Goal: Check status: Check status

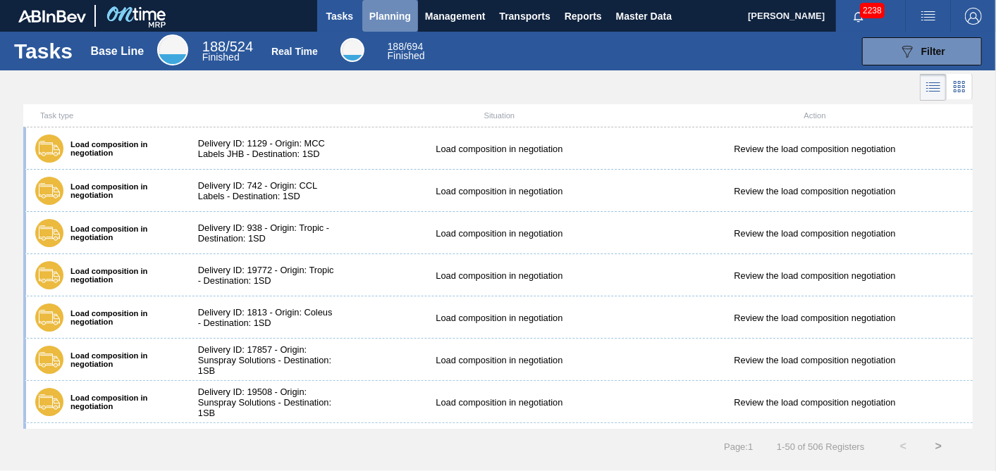
click at [400, 10] on span "Planning" at bounding box center [390, 16] width 42 height 17
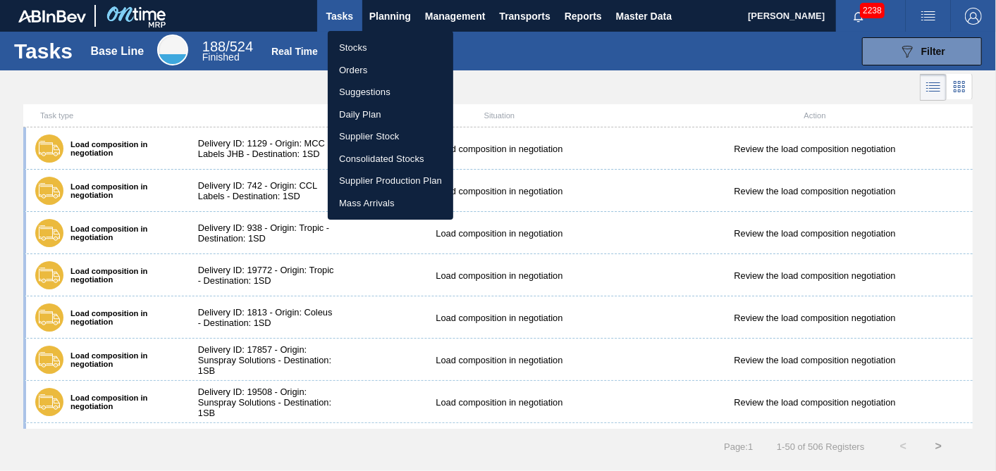
click at [362, 44] on li "Stocks" at bounding box center [390, 48] width 125 height 23
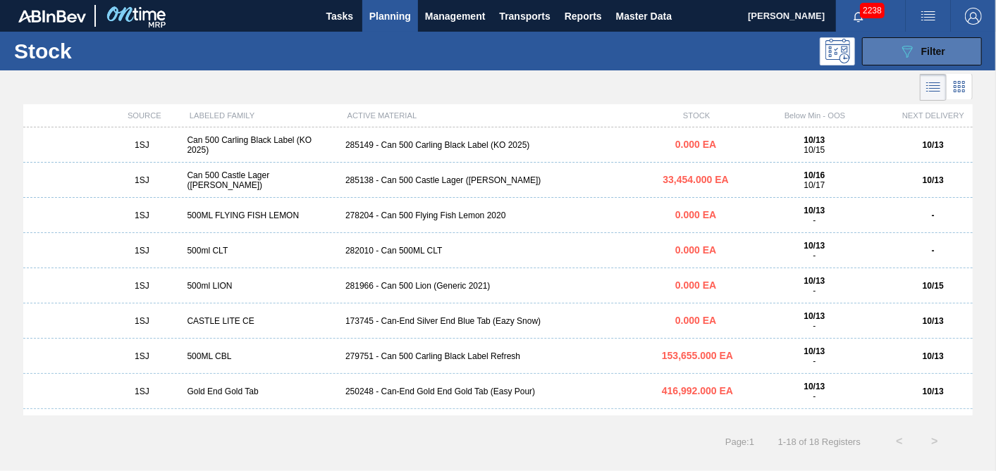
click at [917, 49] on div "089F7B8B-B2A5-4AFE-B5C0-19BA573D28AC Filter" at bounding box center [922, 51] width 47 height 17
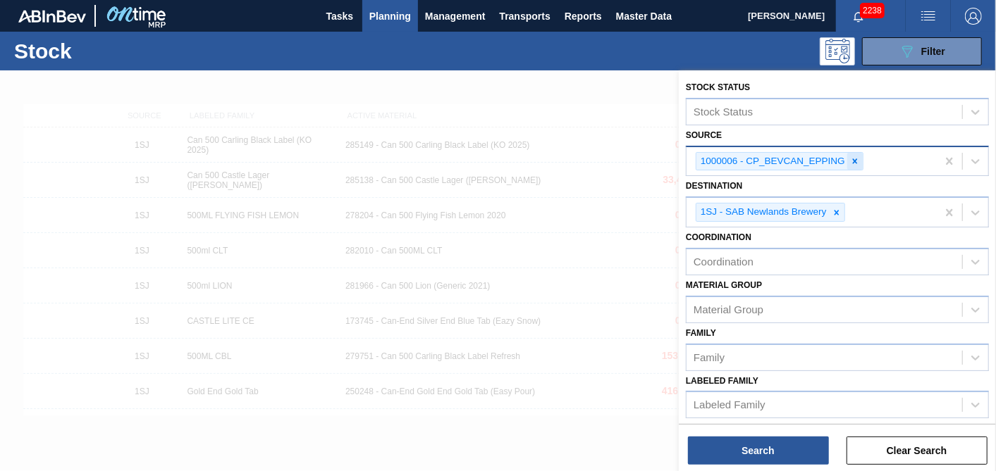
click at [853, 162] on icon at bounding box center [855, 161] width 5 height 5
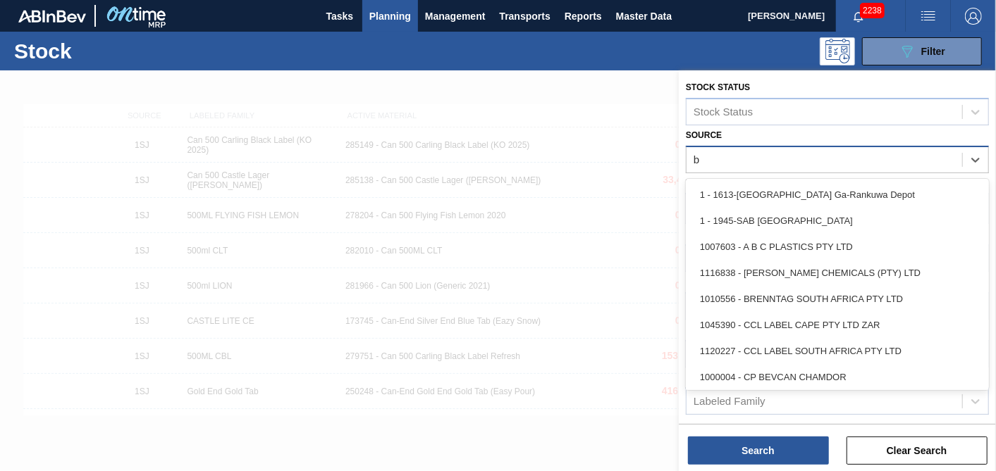
type input "br"
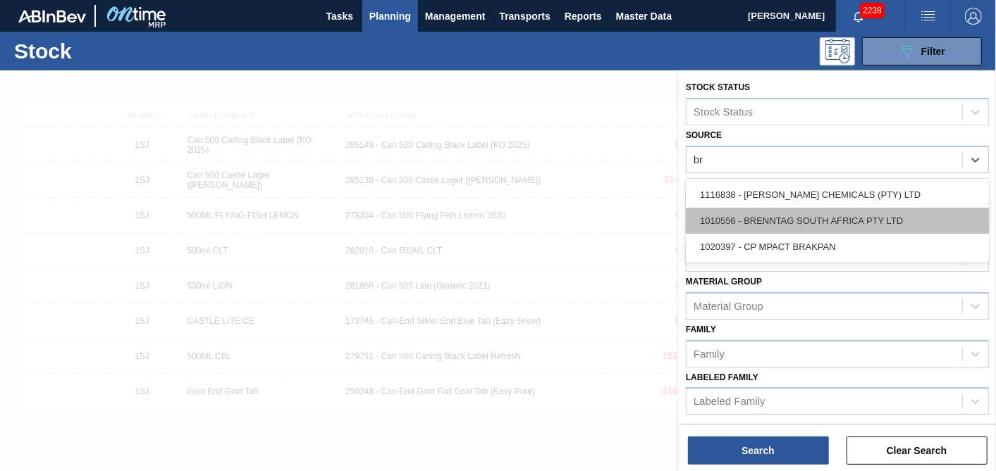
click at [795, 211] on div "1010556 - BRENNTAG SOUTH AFRICA PTY LTD" at bounding box center [837, 221] width 303 height 26
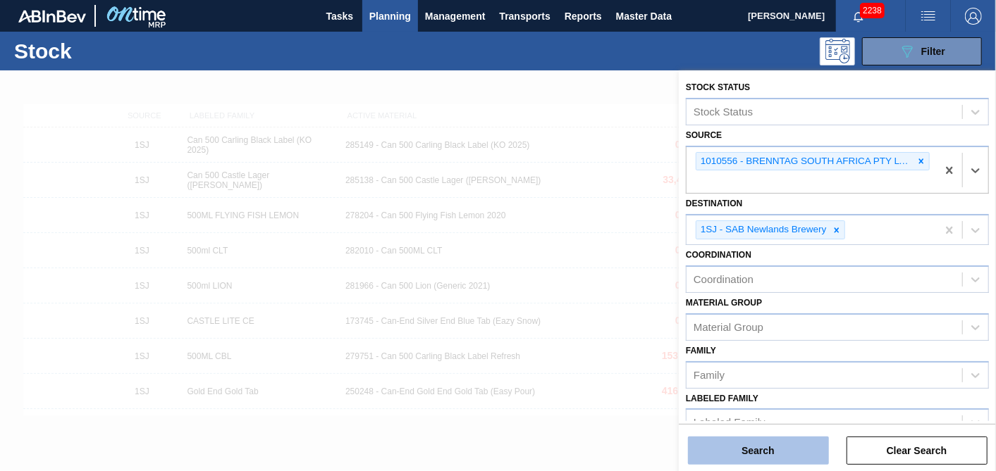
click at [748, 450] on button "Search" at bounding box center [758, 451] width 141 height 28
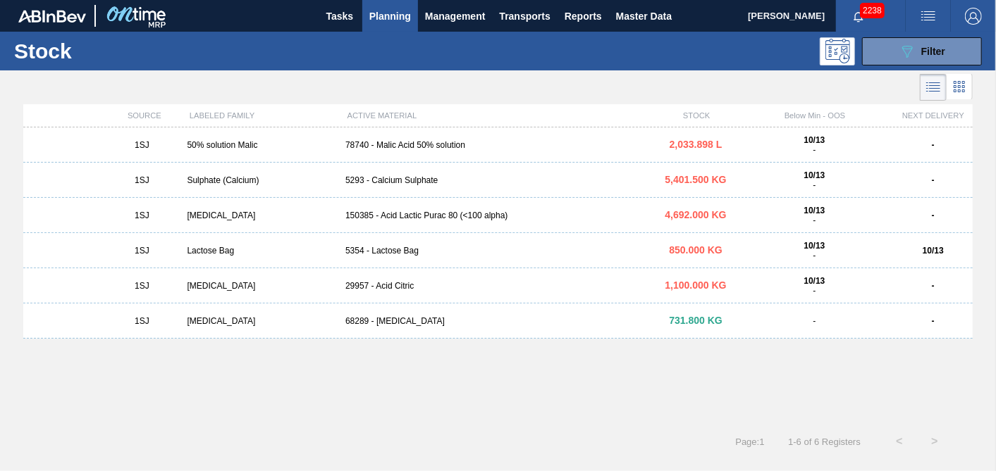
click at [413, 183] on div "5293 - Calcium Sulphate" at bounding box center [498, 180] width 316 height 10
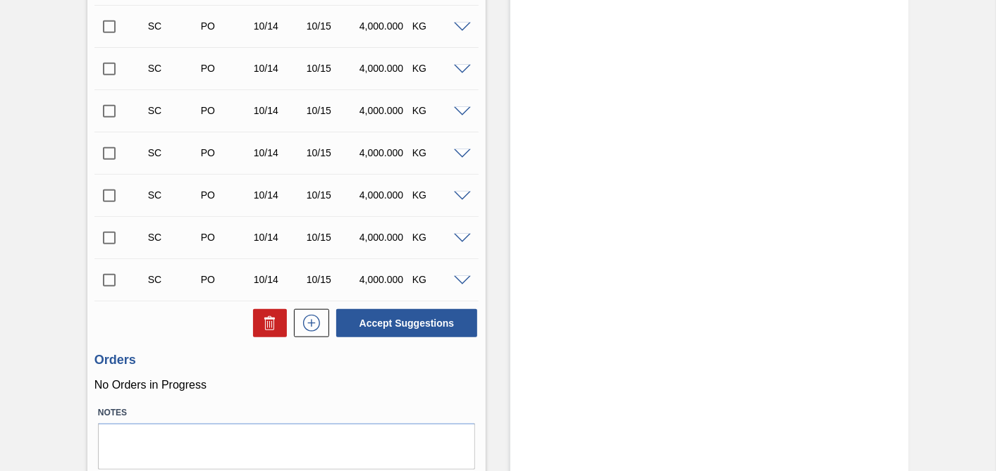
scroll to position [662, 0]
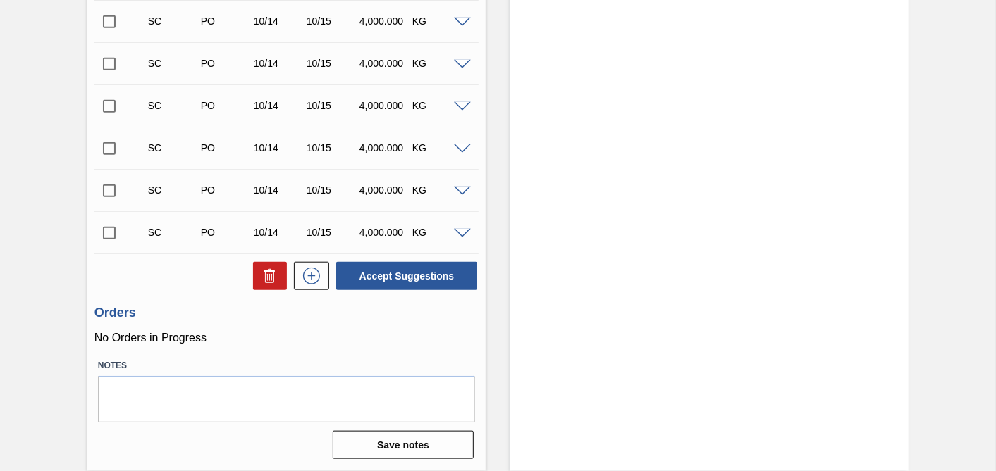
click at [104, 236] on input "checkbox" at bounding box center [109, 233] width 30 height 30
click at [410, 274] on button "Accept Suggestions" at bounding box center [406, 276] width 141 height 28
checkbox input "false"
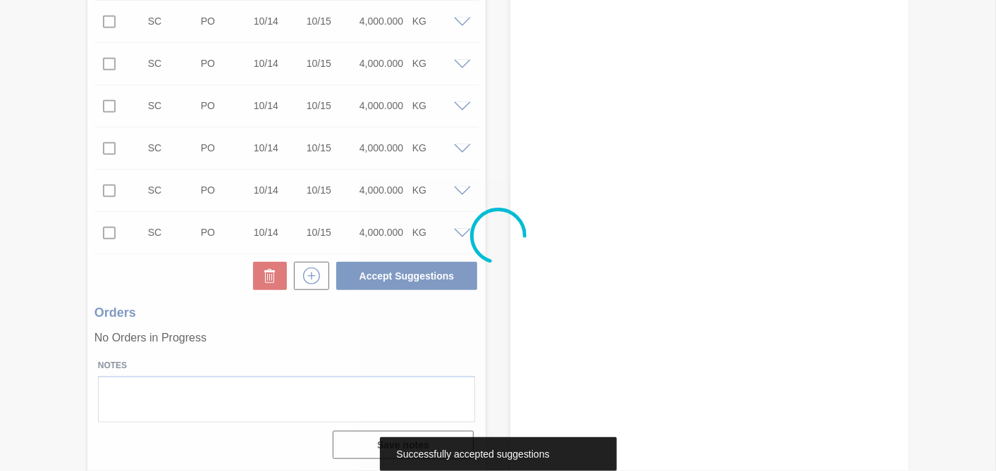
scroll to position [643, 0]
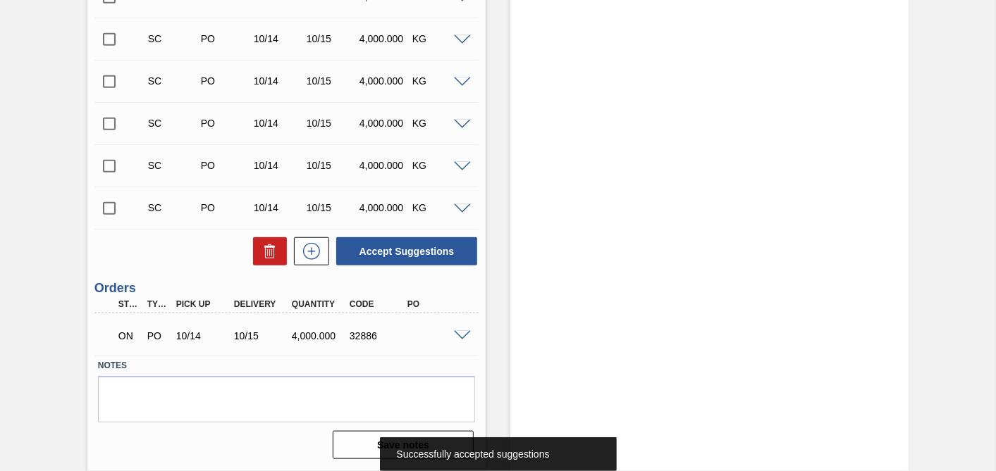
click at [463, 334] on span at bounding box center [462, 336] width 17 height 11
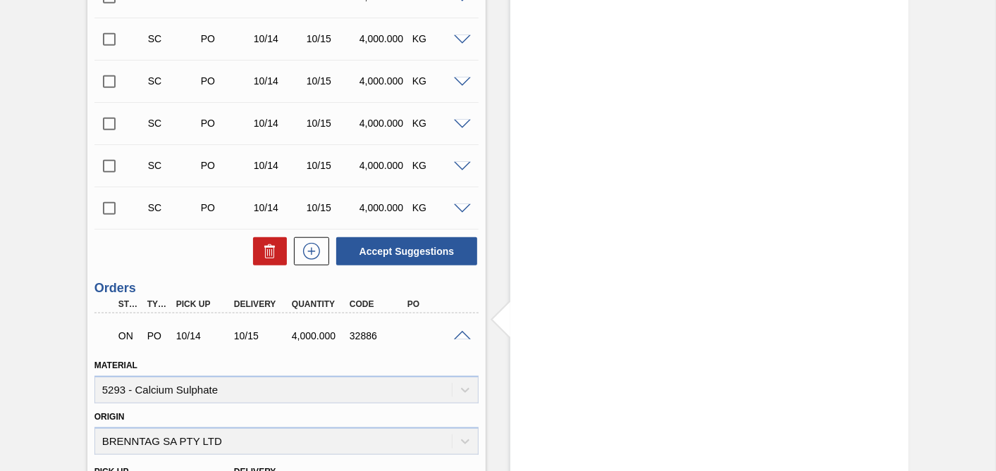
click at [101, 210] on input "checkbox" at bounding box center [109, 209] width 30 height 30
checkbox input "true"
click at [108, 168] on input "checkbox" at bounding box center [109, 167] width 30 height 30
checkbox input "true"
click at [107, 205] on input "checkbox" at bounding box center [109, 209] width 30 height 30
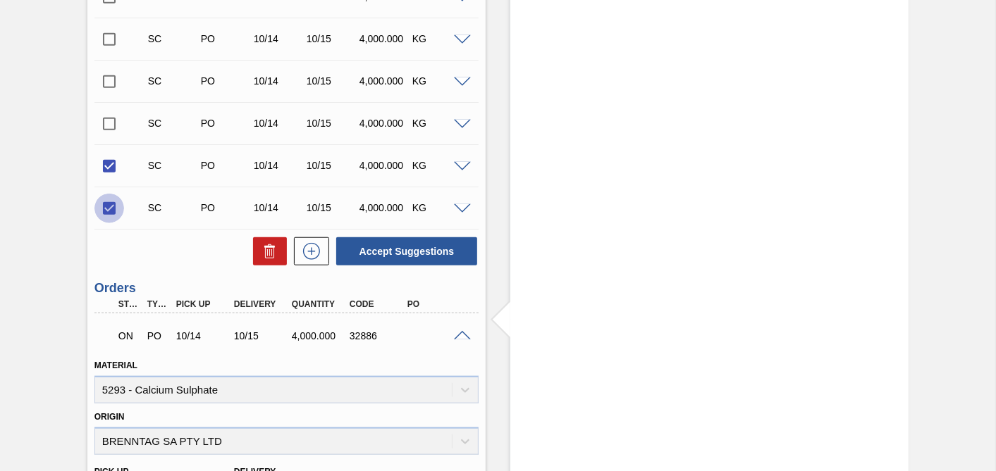
checkbox input "false"
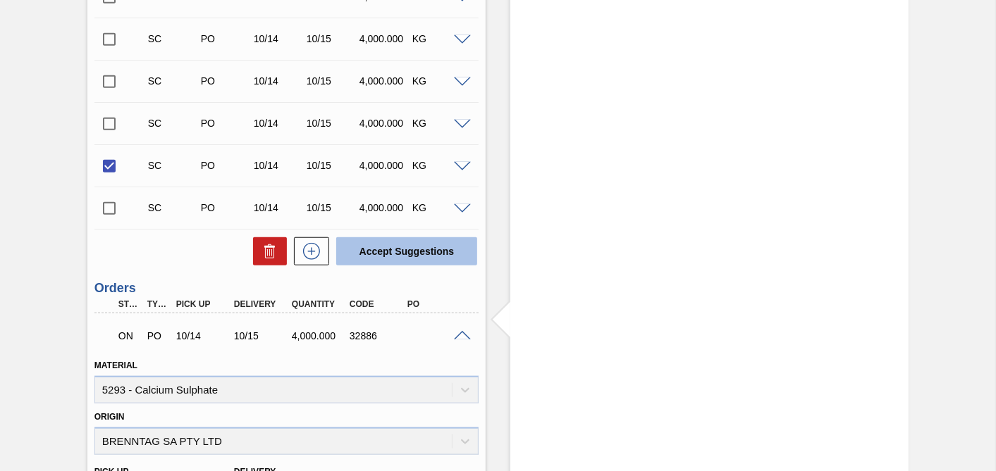
click at [400, 256] on button "Accept Suggestions" at bounding box center [406, 252] width 141 height 28
checkbox input "false"
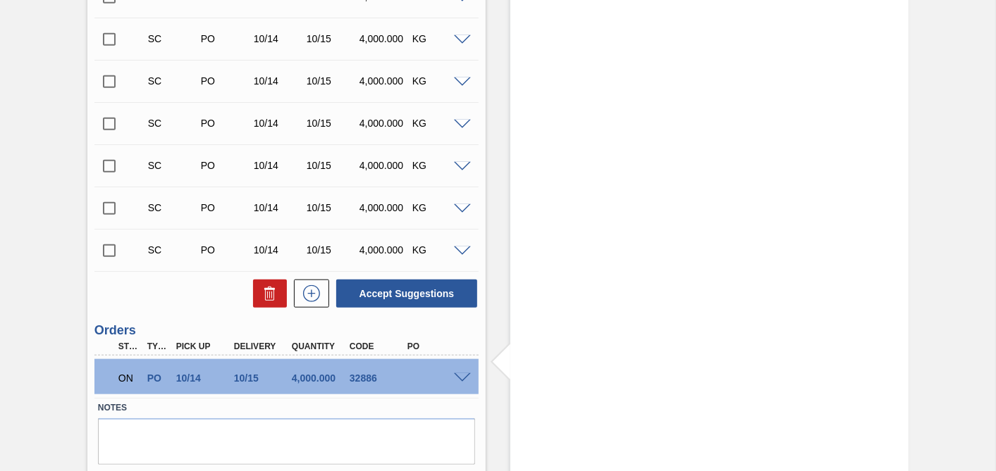
scroll to position [686, 0]
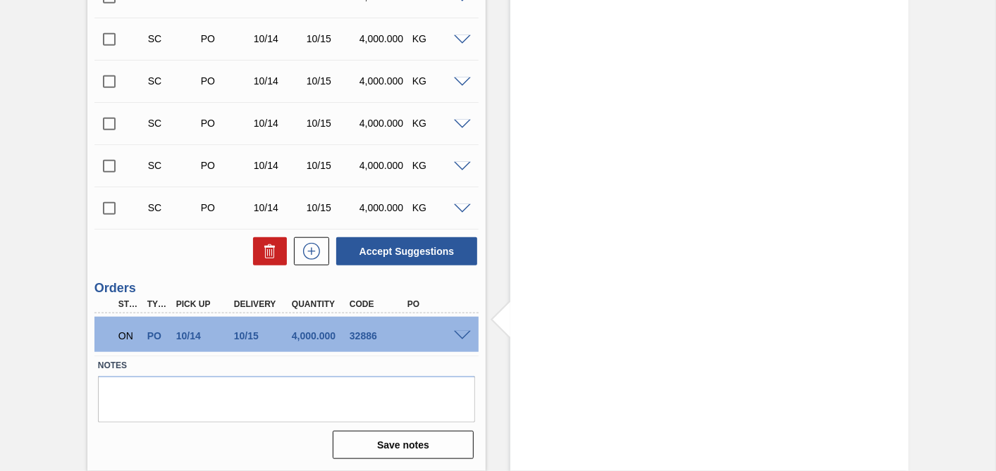
click at [454, 334] on span at bounding box center [462, 336] width 17 height 11
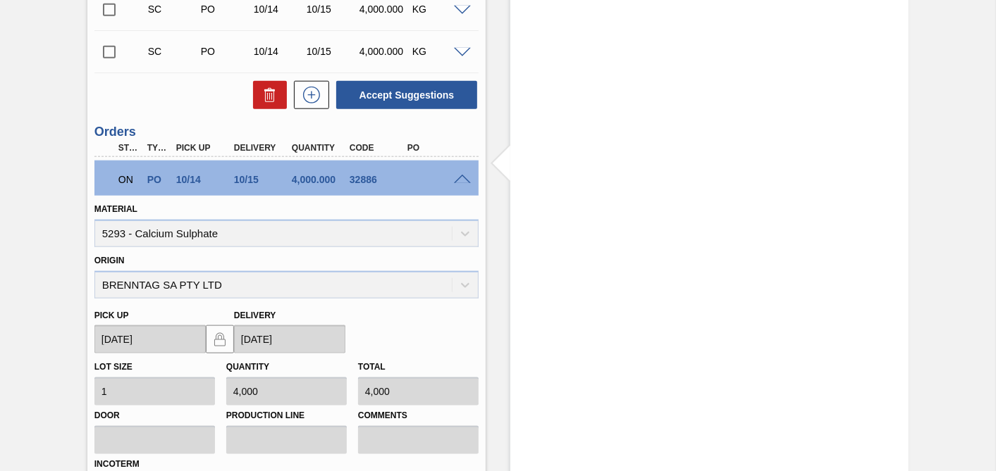
scroll to position [764, 0]
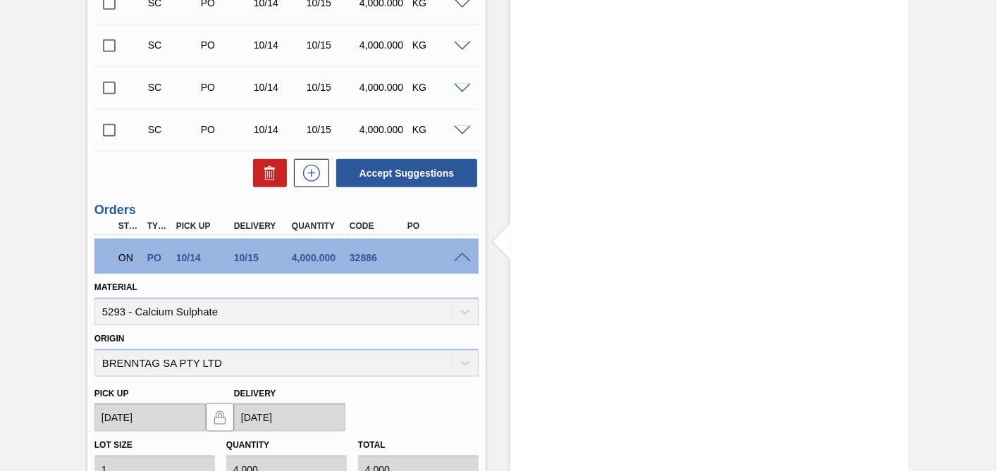
click at [462, 254] on span at bounding box center [462, 258] width 17 height 11
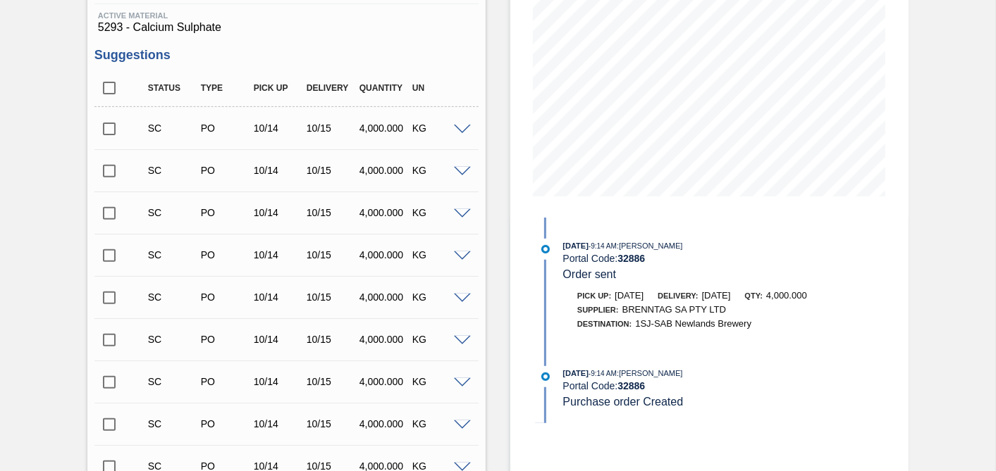
scroll to position [0, 0]
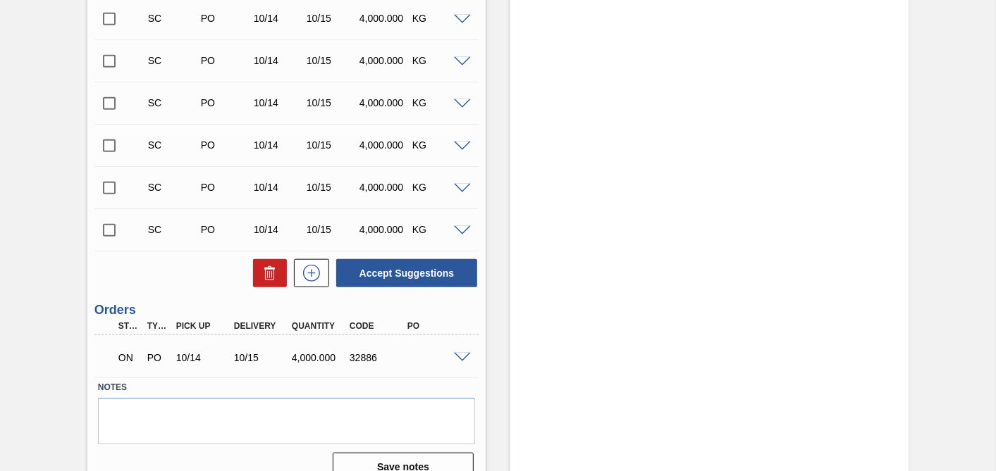
scroll to position [686, 0]
